Goal: Information Seeking & Learning: Learn about a topic

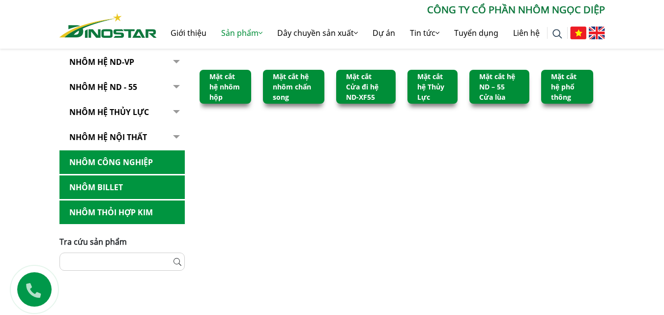
scroll to position [147, 0]
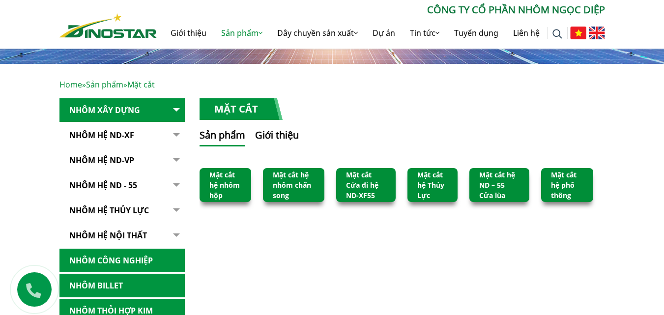
click at [219, 185] on link "Mặt cắt hệ nhôm hộp" at bounding box center [224, 185] width 30 height 30
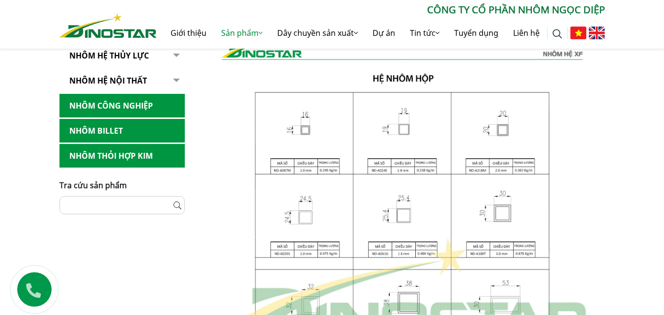
scroll to position [393, 0]
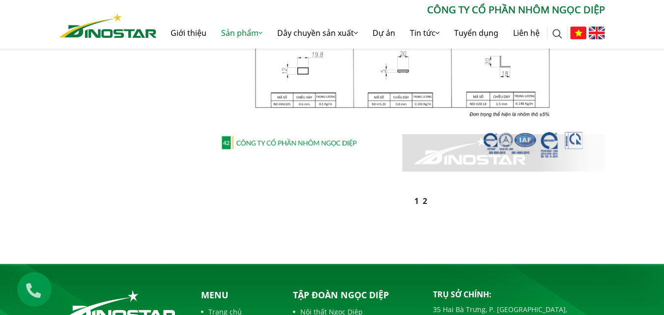
click at [425, 200] on link "2" at bounding box center [424, 200] width 4 height 11
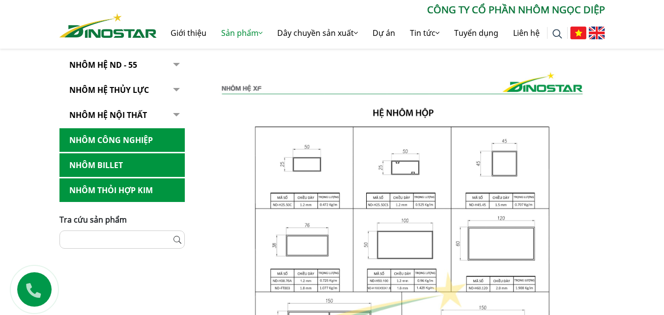
scroll to position [246, 0]
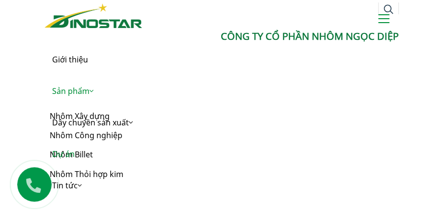
scroll to position [65, 0]
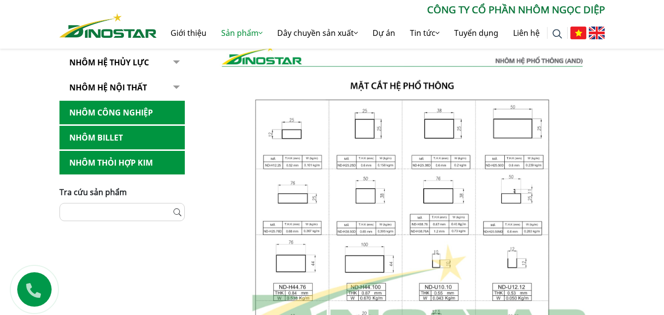
scroll to position [295, 0]
click at [315, 135] on img at bounding box center [401, 295] width 405 height 537
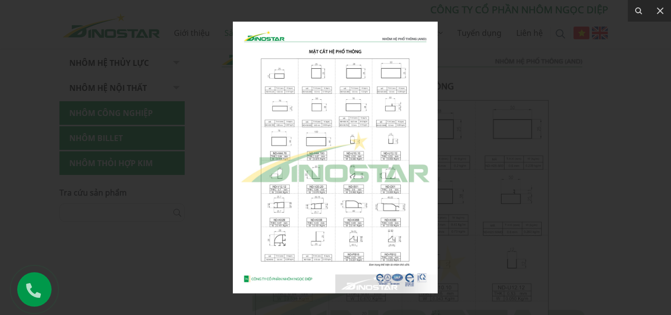
click at [465, 156] on div at bounding box center [335, 157] width 671 height 315
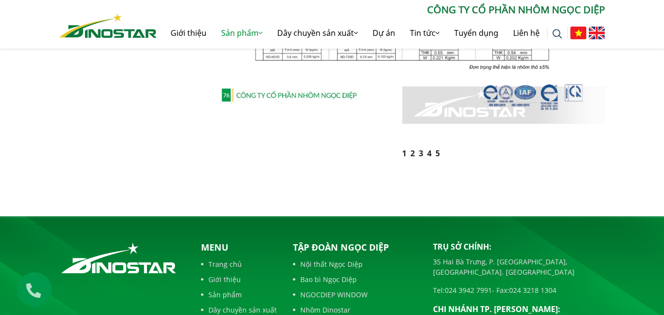
scroll to position [688, 0]
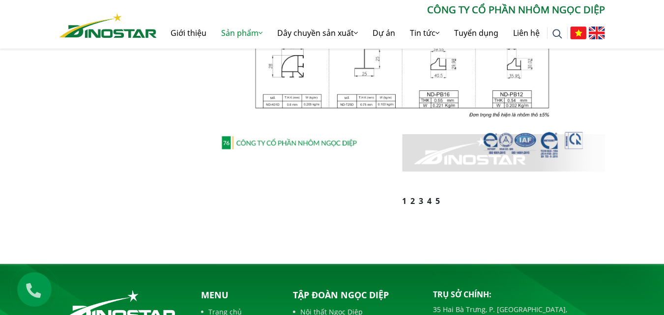
click at [411, 200] on ul "1 2 3 4 5" at bounding box center [422, 201] width 390 height 12
click at [412, 200] on link "2" at bounding box center [412, 200] width 4 height 11
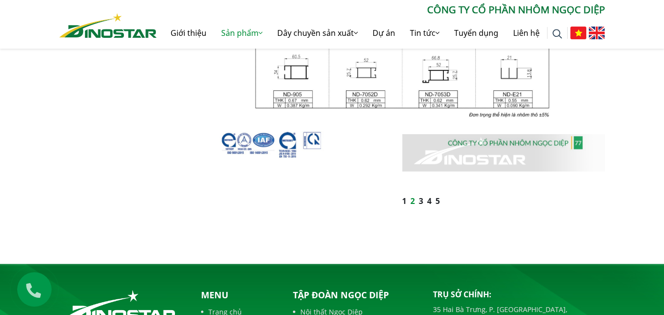
click at [403, 198] on link "1" at bounding box center [404, 200] width 4 height 11
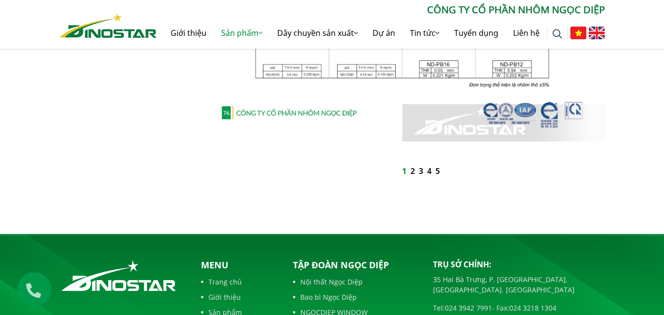
scroll to position [737, 0]
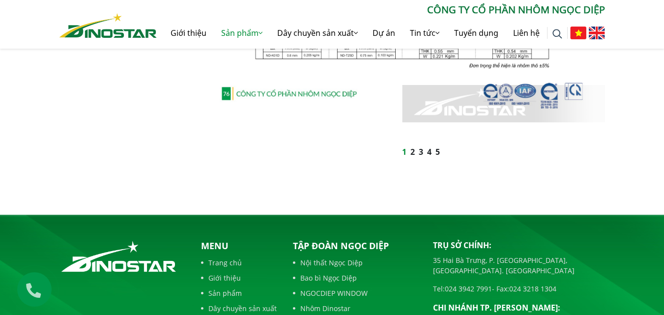
click at [420, 153] on link "3" at bounding box center [420, 151] width 4 height 11
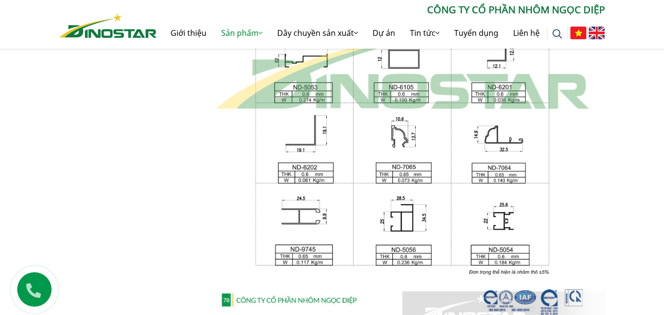
scroll to position [589, 0]
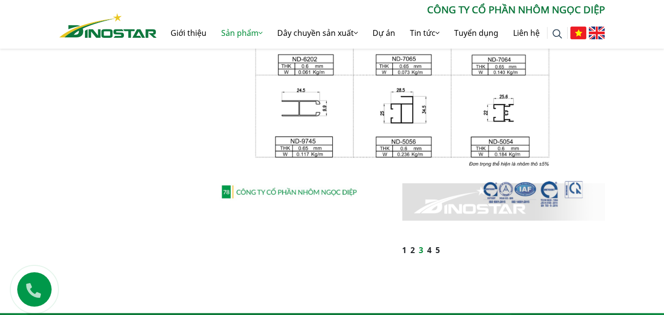
click at [427, 248] on link "4" at bounding box center [429, 250] width 4 height 11
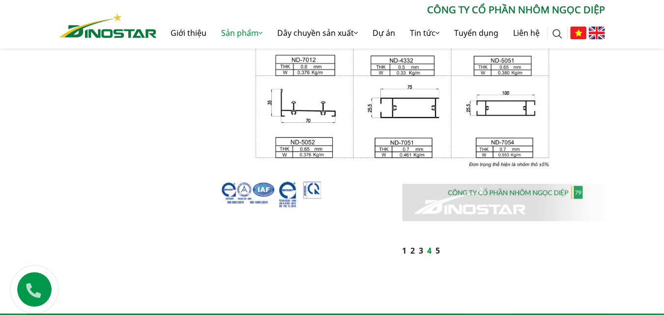
scroll to position [638, 0]
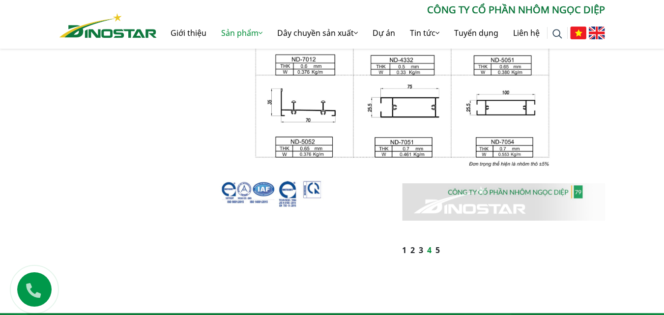
click at [437, 250] on link "5" at bounding box center [437, 250] width 4 height 11
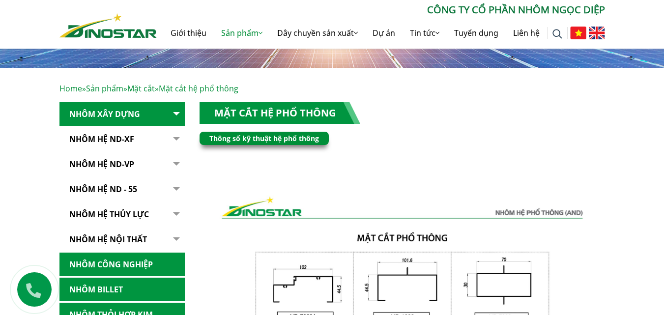
scroll to position [147, 0]
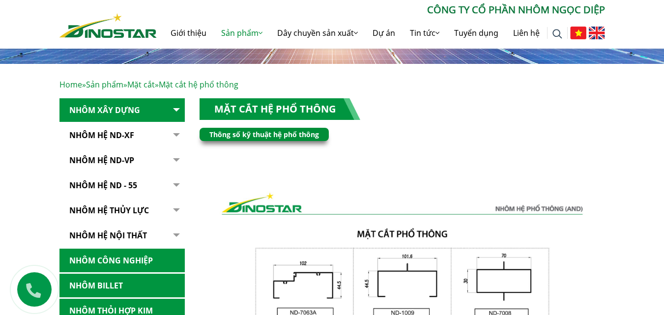
click at [168, 209] on button "button" at bounding box center [175, 210] width 20 height 24
click at [126, 207] on link "Nhôm hệ thủy lực" at bounding box center [121, 210] width 125 height 24
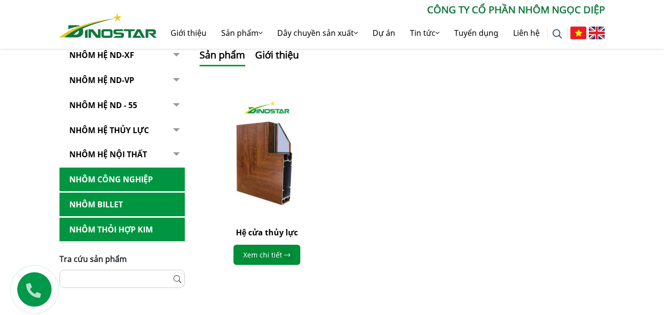
scroll to position [196, 0]
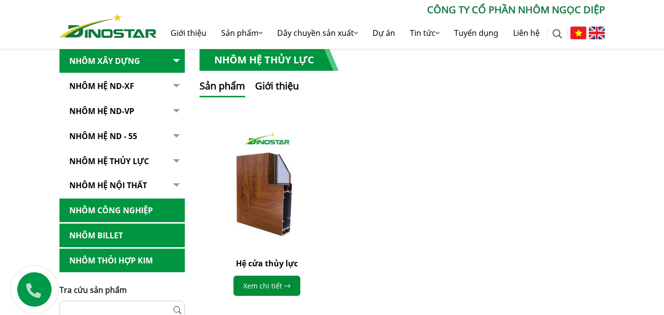
click at [129, 132] on link "NHÔM HỆ ND - 55" at bounding box center [121, 136] width 125 height 24
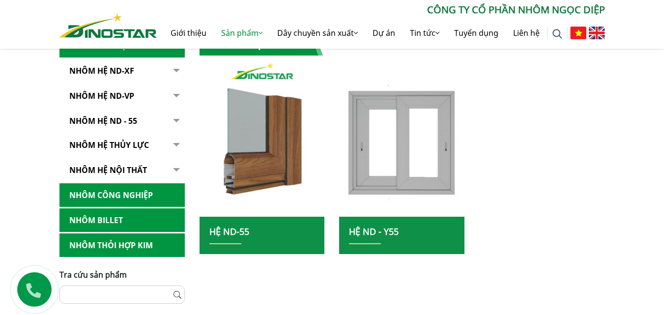
scroll to position [196, 0]
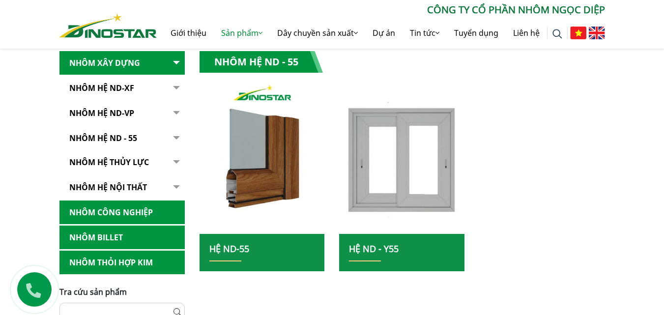
click at [107, 113] on link "Nhôm Hệ ND-VP" at bounding box center [121, 113] width 125 height 24
click at [174, 112] on button "button" at bounding box center [175, 113] width 20 height 24
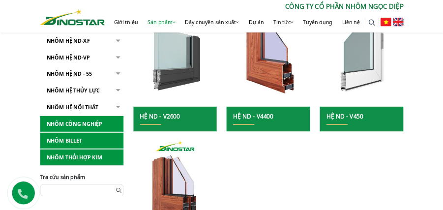
scroll to position [295, 0]
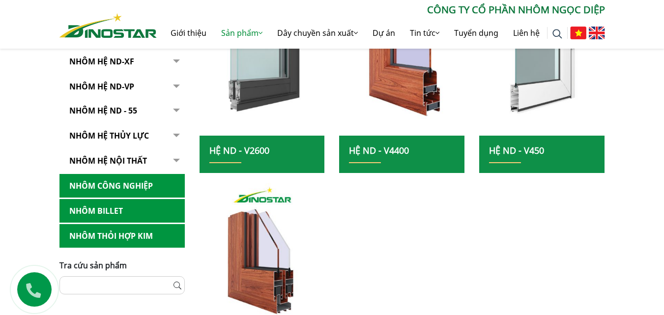
click at [172, 108] on button "button" at bounding box center [175, 111] width 20 height 24
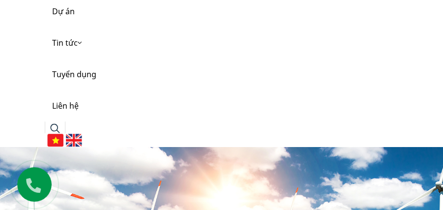
scroll to position [32, 0]
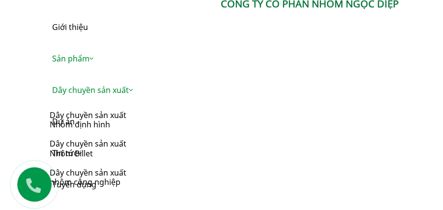
drag, startPoint x: 199, startPoint y: 89, endPoint x: 185, endPoint y: 78, distance: 18.9
click at [200, 89] on link "Dây chuyền sản xuất" at bounding box center [222, 89] width 354 height 31
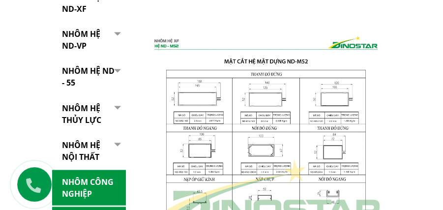
scroll to position [556, 0]
